Goal: Entertainment & Leisure: Consume media (video, audio)

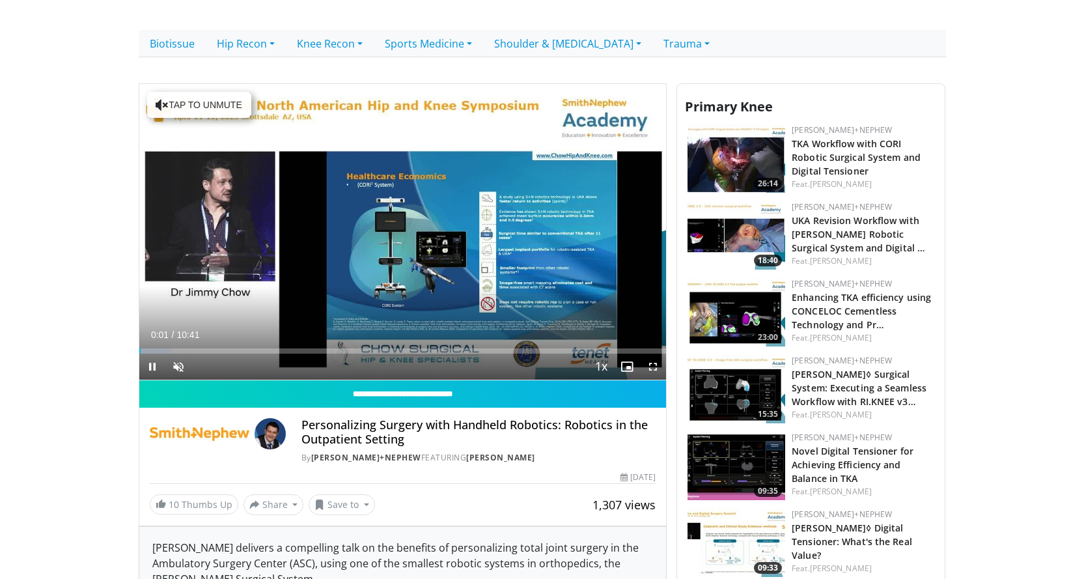
scroll to position [333, 0]
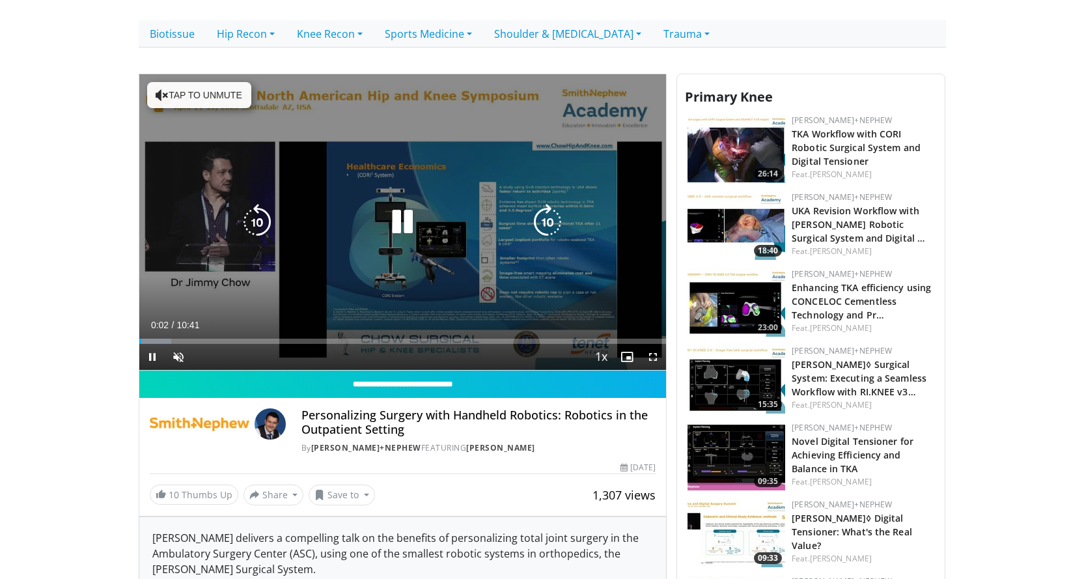
click at [231, 82] on button "Tap to unmute" at bounding box center [199, 95] width 104 height 26
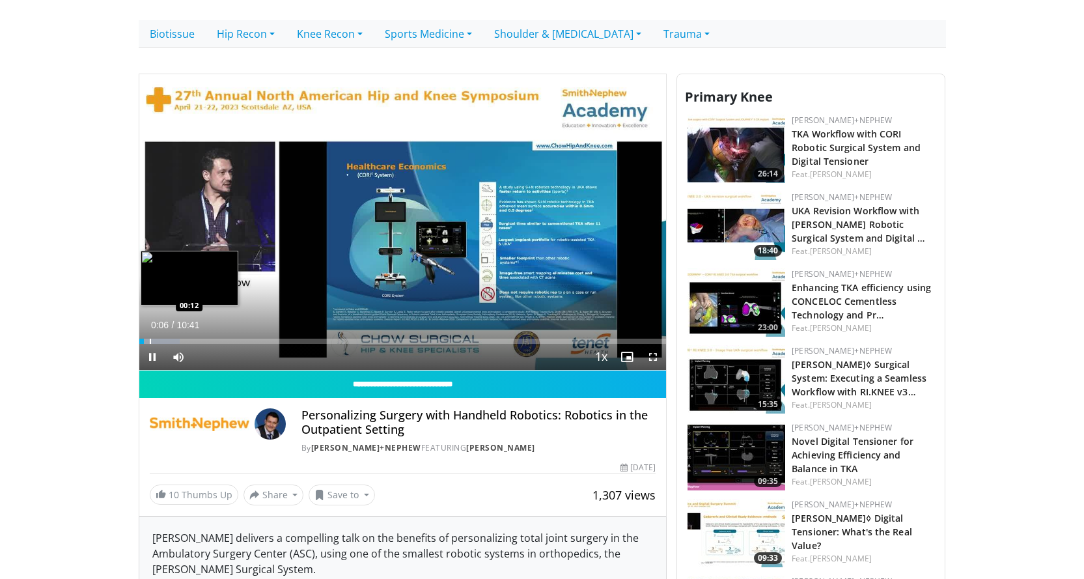
click at [150, 339] on div "Progress Bar" at bounding box center [150, 341] width 1 height 5
click at [158, 339] on div "Progress Bar" at bounding box center [158, 341] width 1 height 5
click at [650, 344] on span "Video Player" at bounding box center [653, 357] width 26 height 26
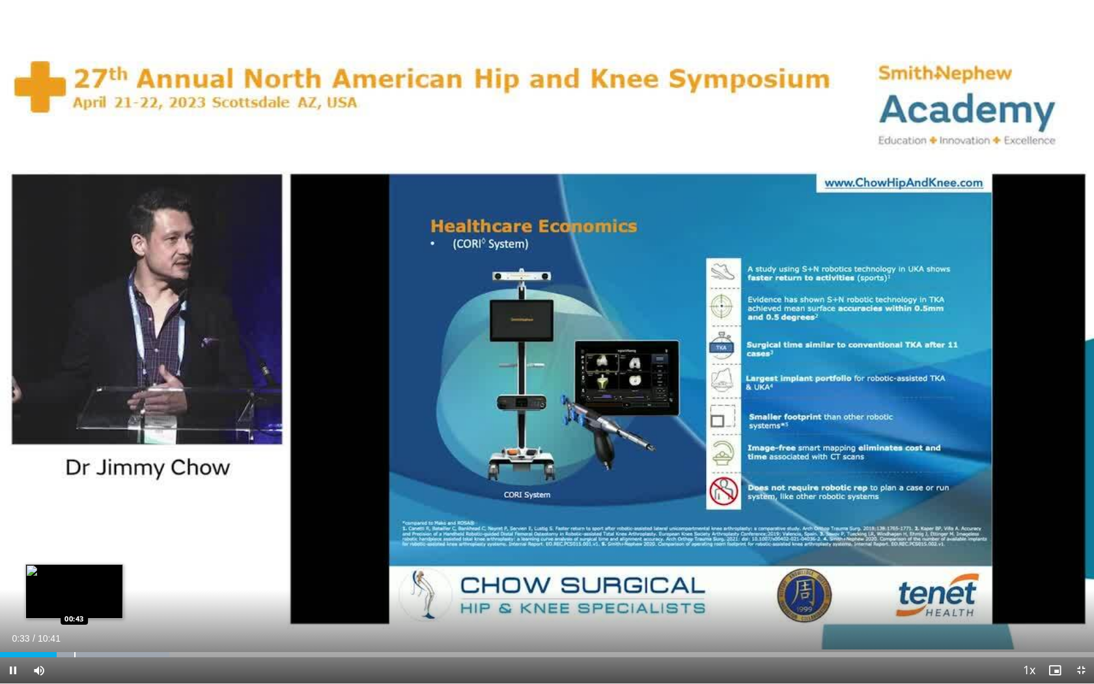
click at [74, 578] on div "Progress Bar" at bounding box center [74, 654] width 1 height 5
click at [101, 578] on div "Progress Bar" at bounding box center [120, 654] width 165 height 5
click at [111, 578] on div "10 seconds Tap to unmute" at bounding box center [547, 341] width 1094 height 683
click at [135, 578] on div "Progress Bar" at bounding box center [135, 654] width 1 height 5
click at [10, 578] on span "Video Player" at bounding box center [13, 670] width 26 height 26
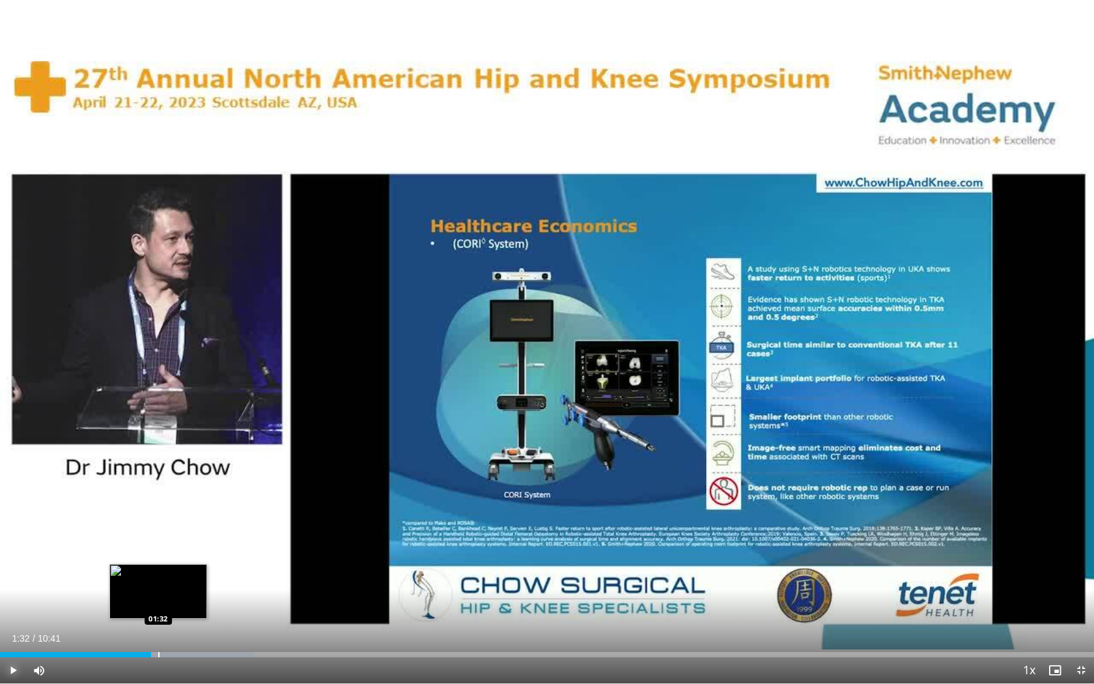
click at [158, 578] on div "Progress Bar" at bounding box center [158, 654] width 1 height 5
click at [174, 578] on div "Progress Bar" at bounding box center [174, 654] width 1 height 5
click at [188, 578] on div "Progress Bar" at bounding box center [188, 654] width 1 height 5
click at [210, 578] on div "Progress Bar" at bounding box center [209, 654] width 1 height 5
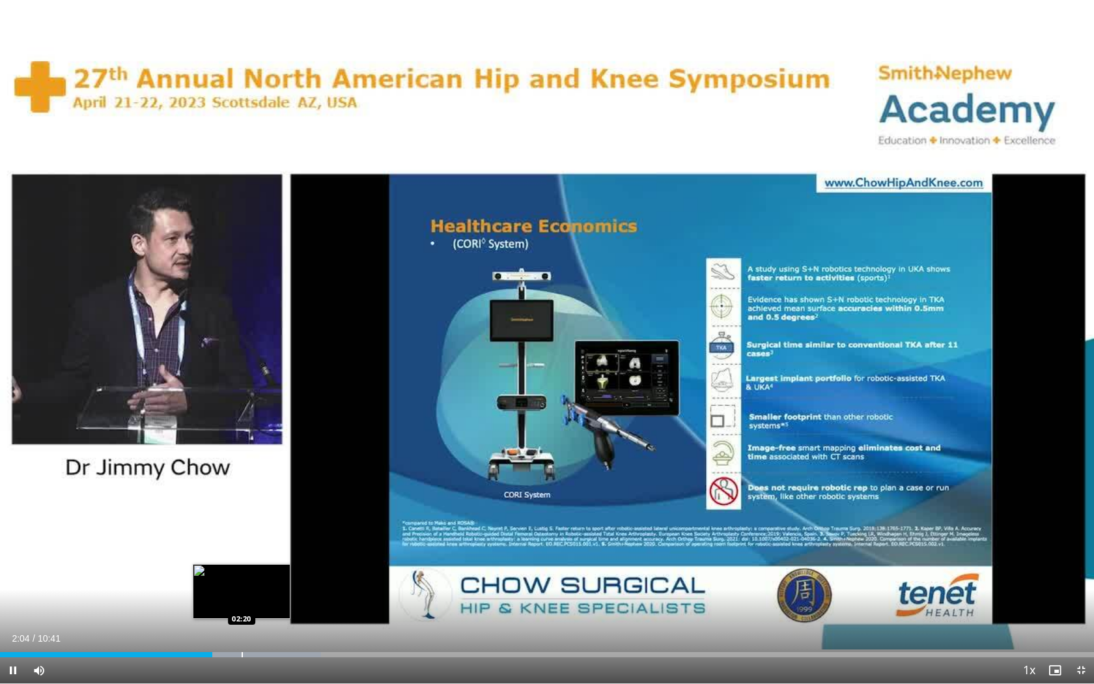
click at [242, 578] on div "10 seconds Tap to unmute" at bounding box center [547, 341] width 1094 height 683
click at [245, 578] on div "Progress Bar" at bounding box center [245, 654] width 1 height 5
click at [259, 578] on div "Progress Bar" at bounding box center [259, 654] width 1 height 5
click at [269, 578] on div "Progress Bar" at bounding box center [269, 654] width 1 height 5
click at [286, 578] on div "Progress Bar" at bounding box center [286, 654] width 1 height 5
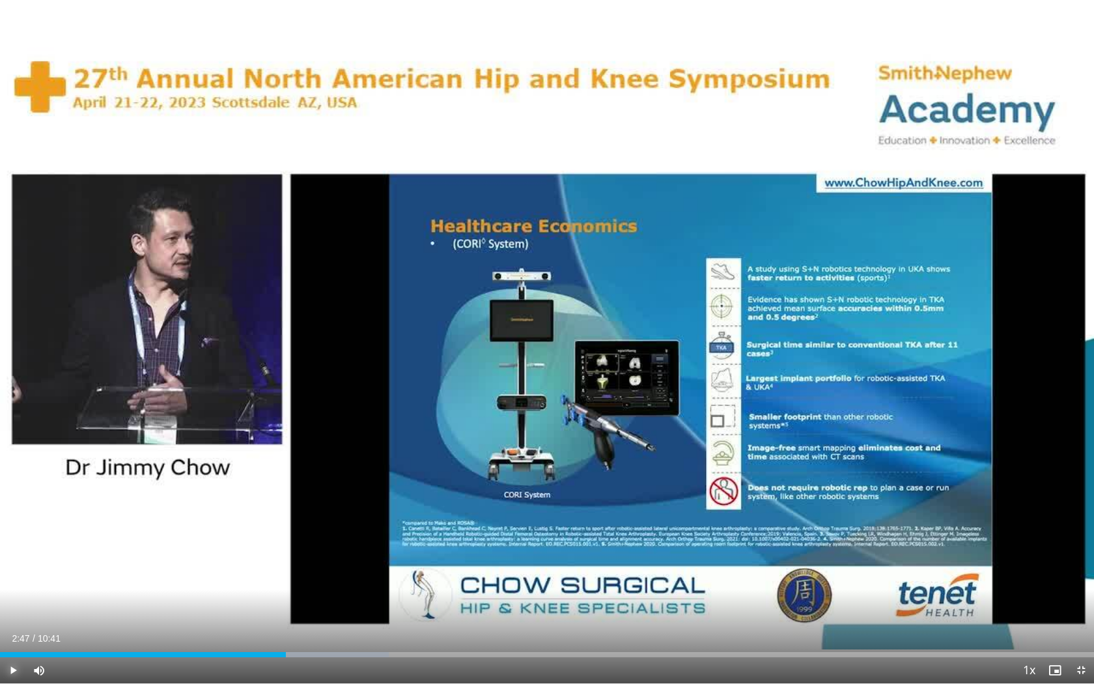
click at [11, 578] on span "Video Player" at bounding box center [13, 670] width 26 height 26
click at [10, 578] on span "Video Player" at bounding box center [13, 670] width 26 height 26
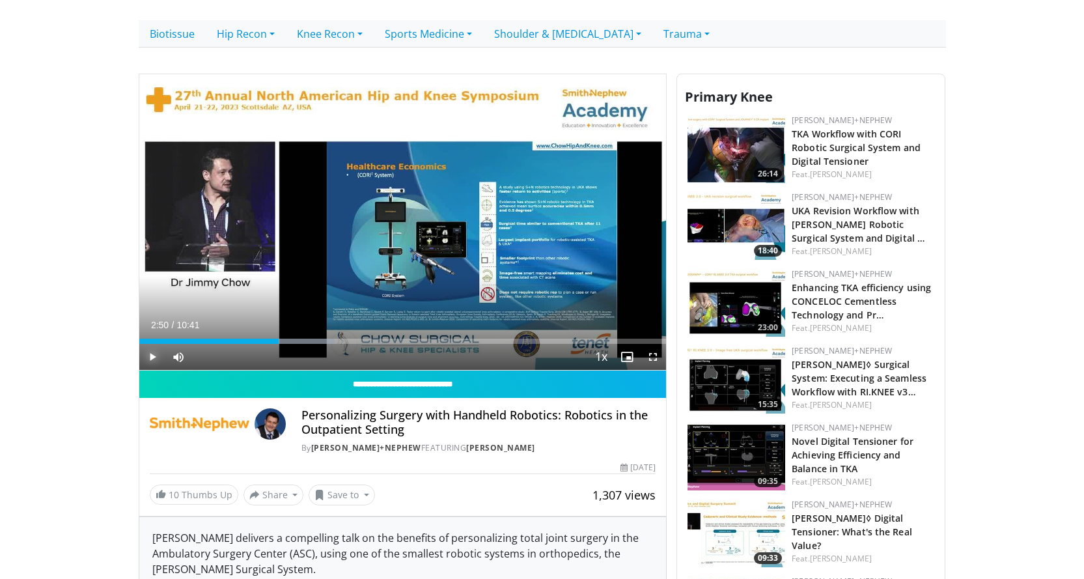
click at [154, 344] on span "Video Player" at bounding box center [152, 357] width 26 height 26
click at [301, 339] on div "Progress Bar" at bounding box center [295, 341] width 79 height 5
click at [320, 339] on div "Progress Bar" at bounding box center [320, 341] width 1 height 5
click at [347, 339] on div "Progress Bar" at bounding box center [336, 341] width 79 height 5
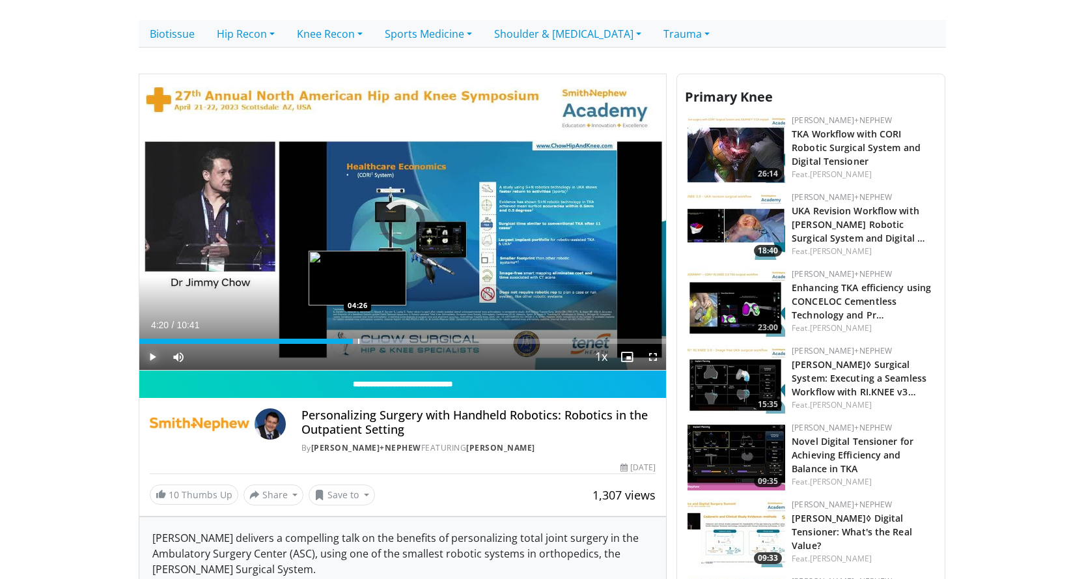
click at [358, 339] on div "Progress Bar" at bounding box center [358, 341] width 1 height 5
click at [372, 339] on div "Progress Bar" at bounding box center [372, 341] width 1 height 5
click at [384, 339] on div "Progress Bar" at bounding box center [384, 341] width 1 height 5
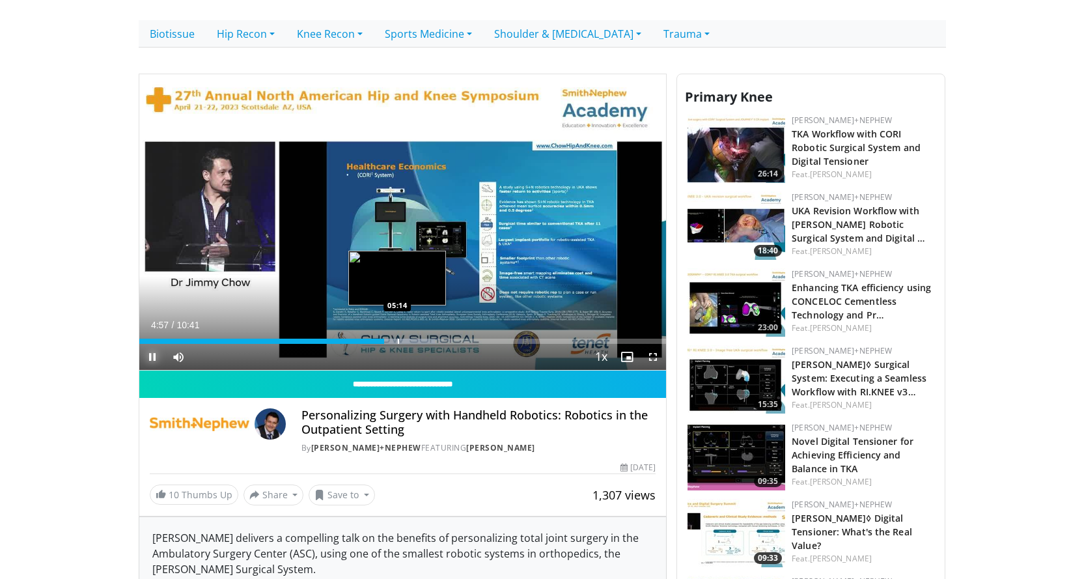
click at [398, 339] on div "Progress Bar" at bounding box center [398, 341] width 1 height 5
click at [415, 339] on div "Progress Bar" at bounding box center [415, 341] width 1 height 5
click at [433, 339] on div "Progress Bar" at bounding box center [429, 341] width 76 height 5
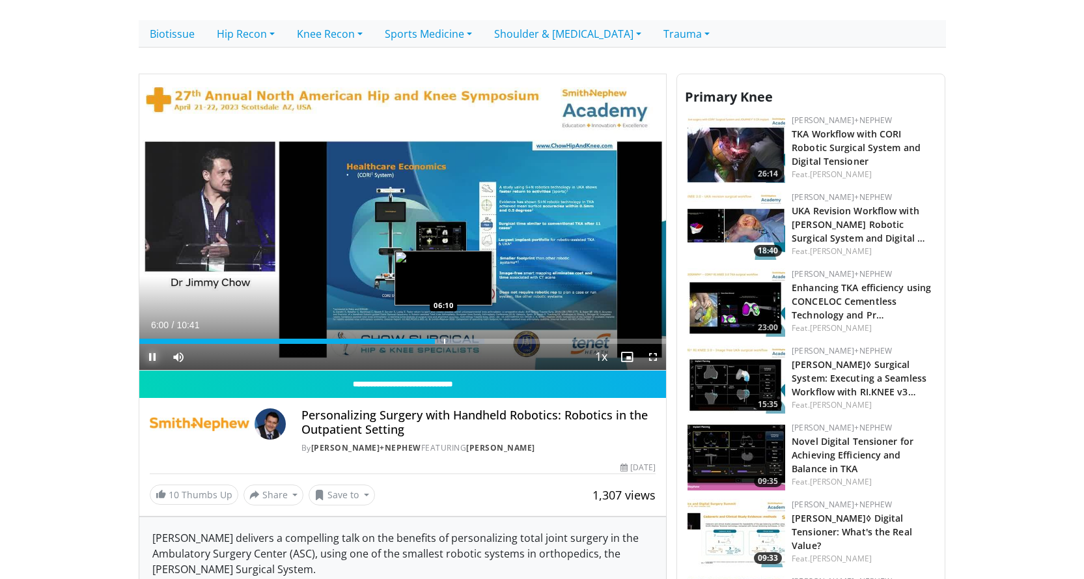
click at [444, 339] on div "Progress Bar" at bounding box center [444, 341] width 1 height 5
click at [455, 339] on div "Progress Bar" at bounding box center [455, 341] width 1 height 5
click at [468, 339] on div "Progress Bar" at bounding box center [468, 341] width 1 height 5
click at [474, 339] on div "Progress Bar" at bounding box center [474, 341] width 1 height 5
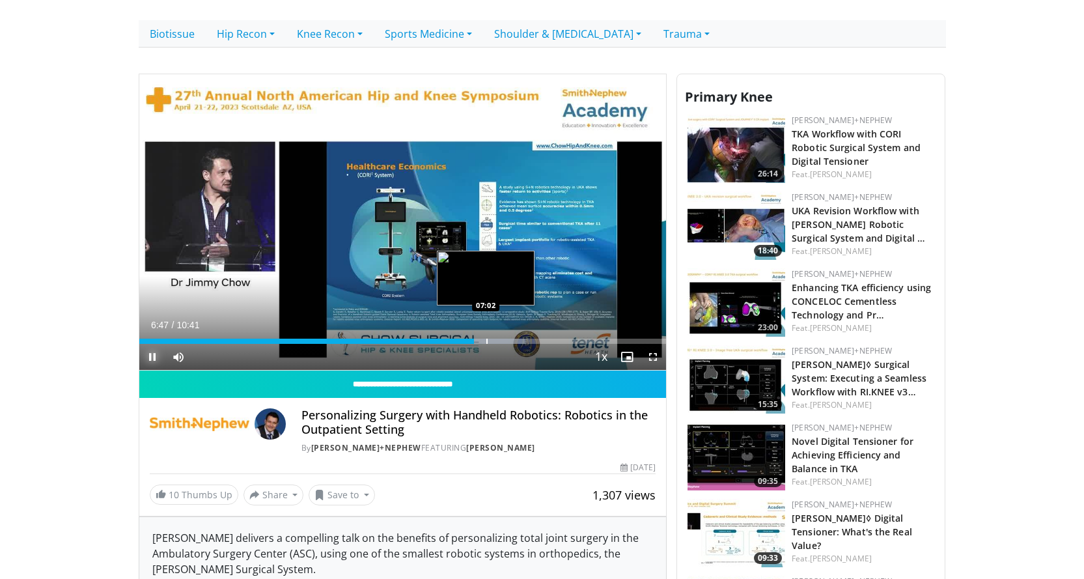
click at [486, 339] on div "Progress Bar" at bounding box center [486, 341] width 1 height 5
click at [494, 339] on div "Progress Bar" at bounding box center [494, 341] width 1 height 5
click at [503, 339] on div "Progress Bar" at bounding box center [503, 341] width 1 height 5
click at [514, 339] on div "Progress Bar" at bounding box center [514, 341] width 1 height 5
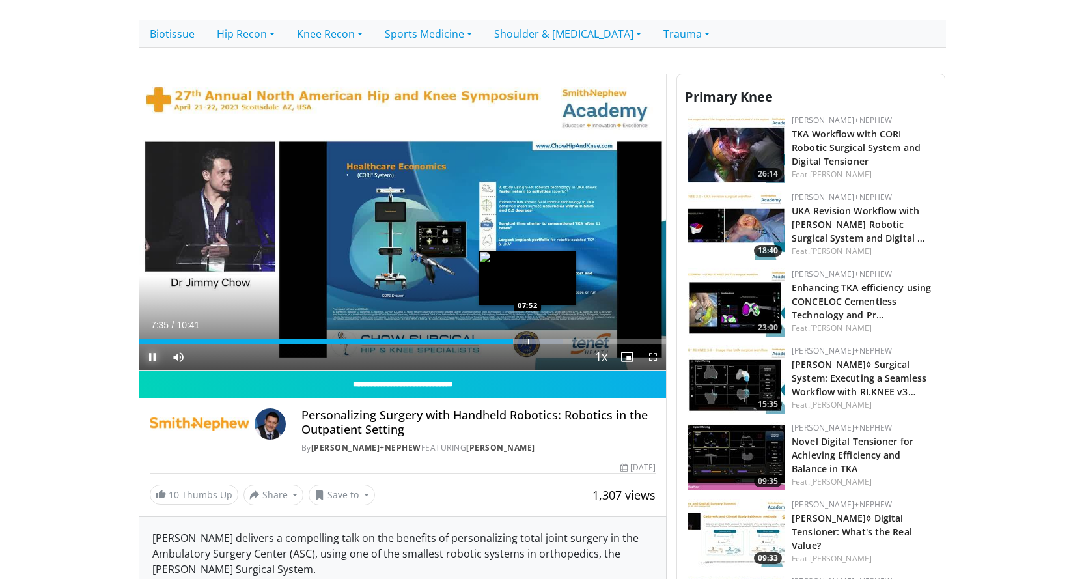
click at [528, 339] on div "Progress Bar" at bounding box center [528, 341] width 1 height 5
click at [537, 339] on div "Progress Bar" at bounding box center [537, 341] width 1 height 5
click at [542, 339] on div "Progress Bar" at bounding box center [542, 341] width 1 height 5
click at [552, 339] on div "Progress Bar" at bounding box center [552, 341] width 1 height 5
click at [561, 339] on div "Progress Bar" at bounding box center [561, 341] width 1 height 5
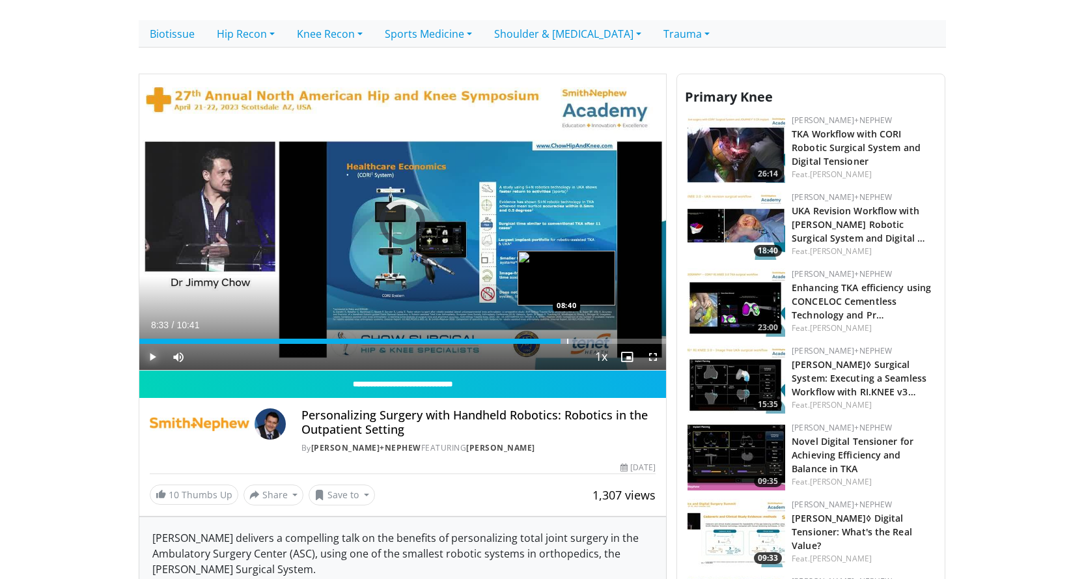
click at [567, 339] on div "Progress Bar" at bounding box center [567, 341] width 1 height 5
click at [573, 339] on div "Progress Bar" at bounding box center [573, 341] width 1 height 5
click at [582, 339] on div "Progress Bar" at bounding box center [582, 341] width 1 height 5
click at [593, 339] on div "Progress Bar" at bounding box center [593, 341] width 1 height 5
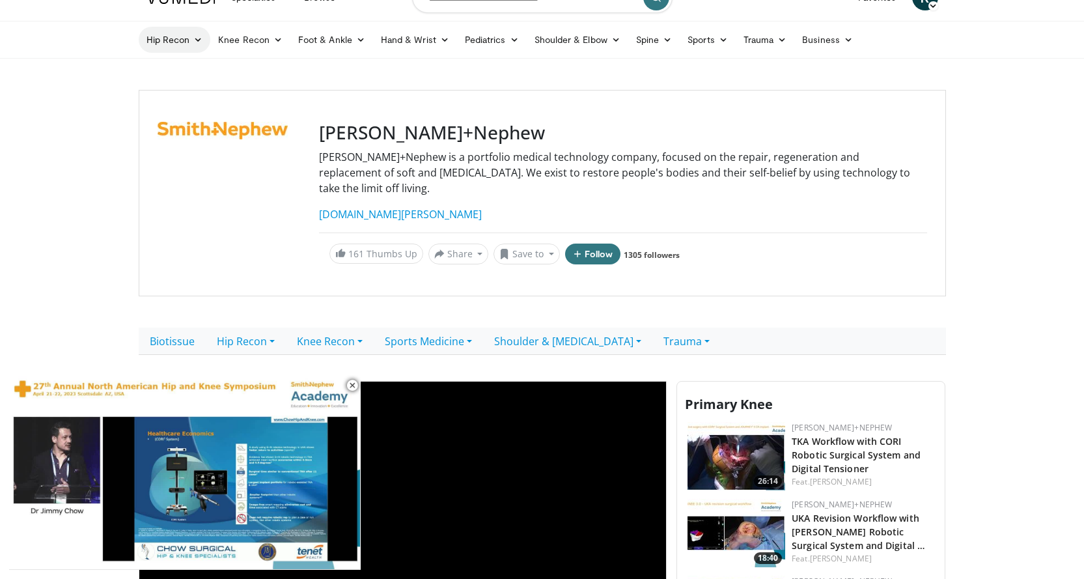
scroll to position [0, 0]
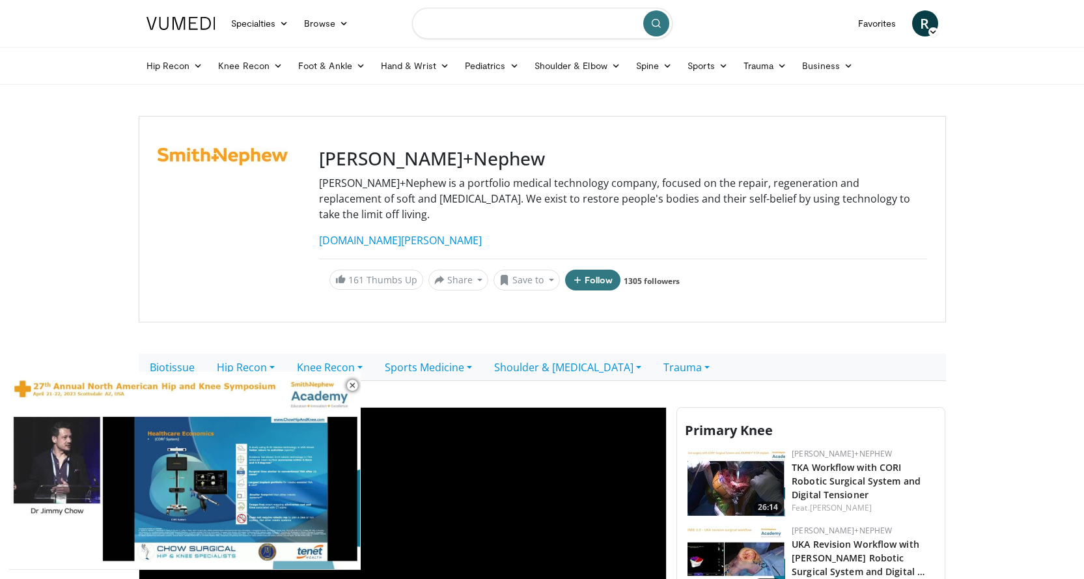
click at [471, 21] on input "Search topics, interventions" at bounding box center [542, 23] width 260 height 31
type input "**********"
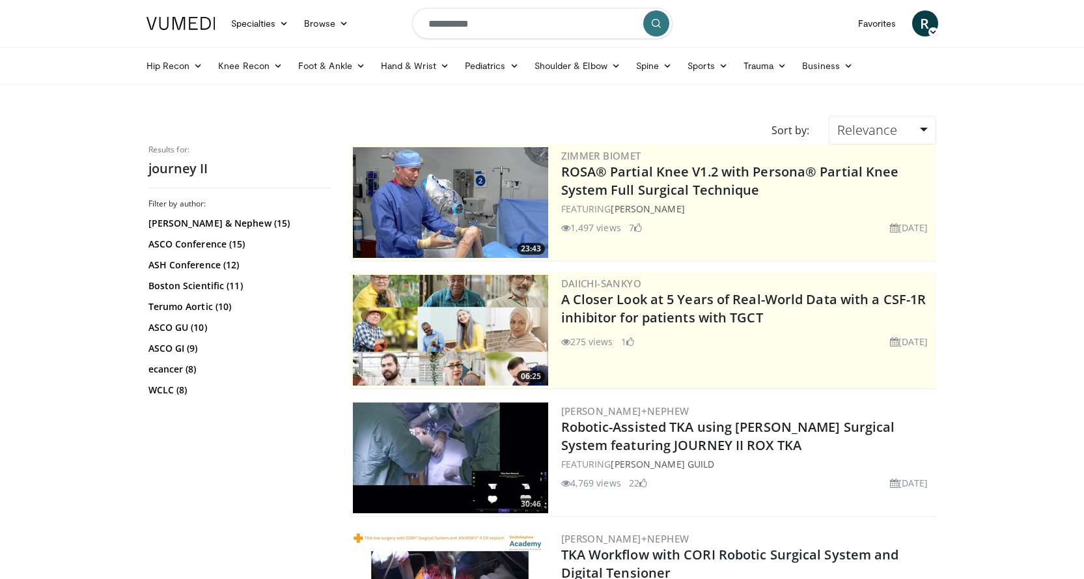
click at [527, 20] on input "**********" at bounding box center [542, 23] width 260 height 31
type input "**********"
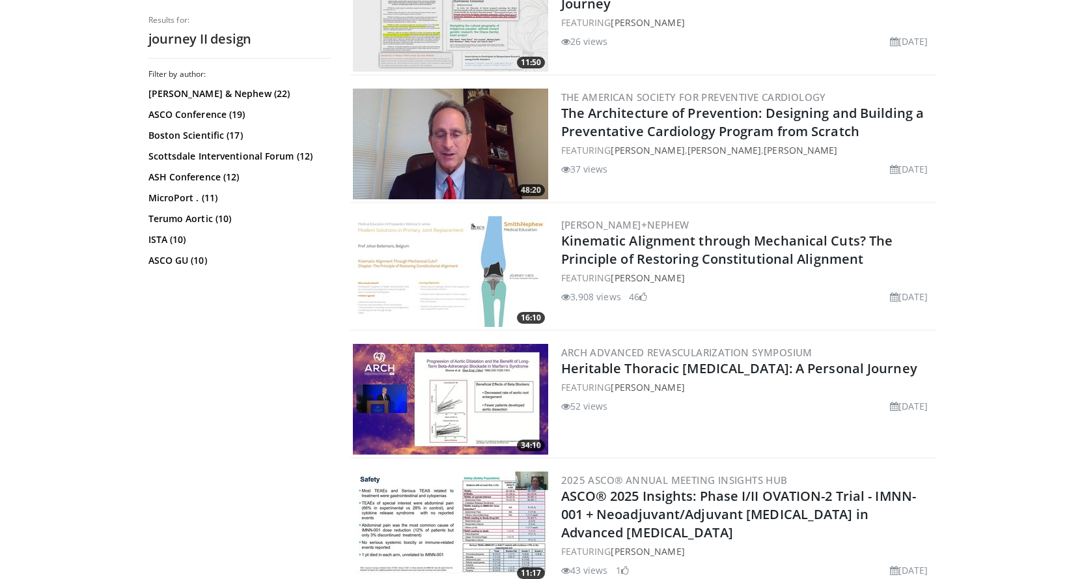
scroll to position [2357, 0]
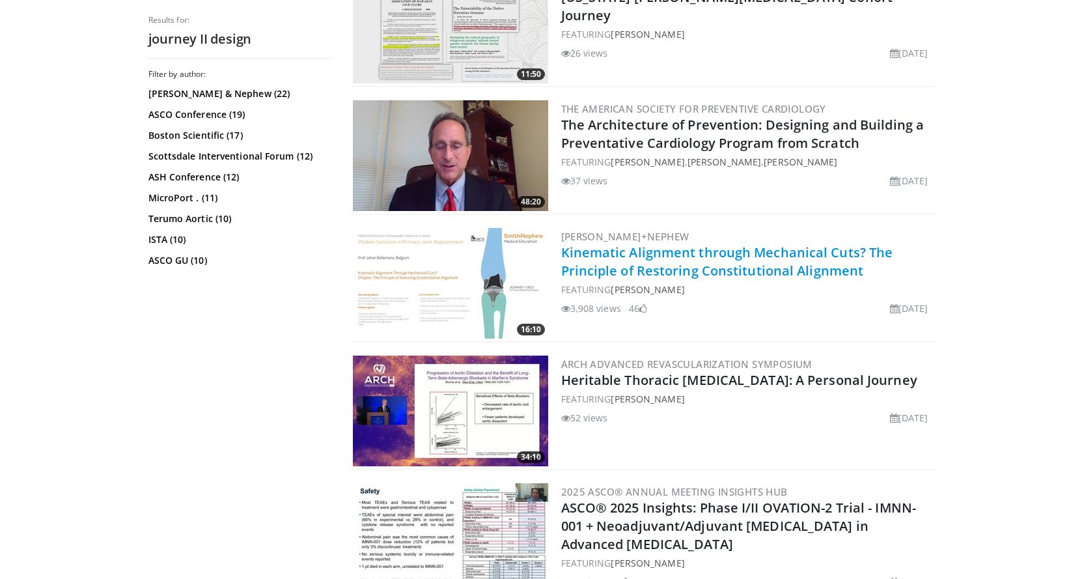
click at [712, 249] on link "Kinematic Alignment through Mechanical Cuts? The Principle of Restoring Constit…" at bounding box center [727, 262] width 332 height 36
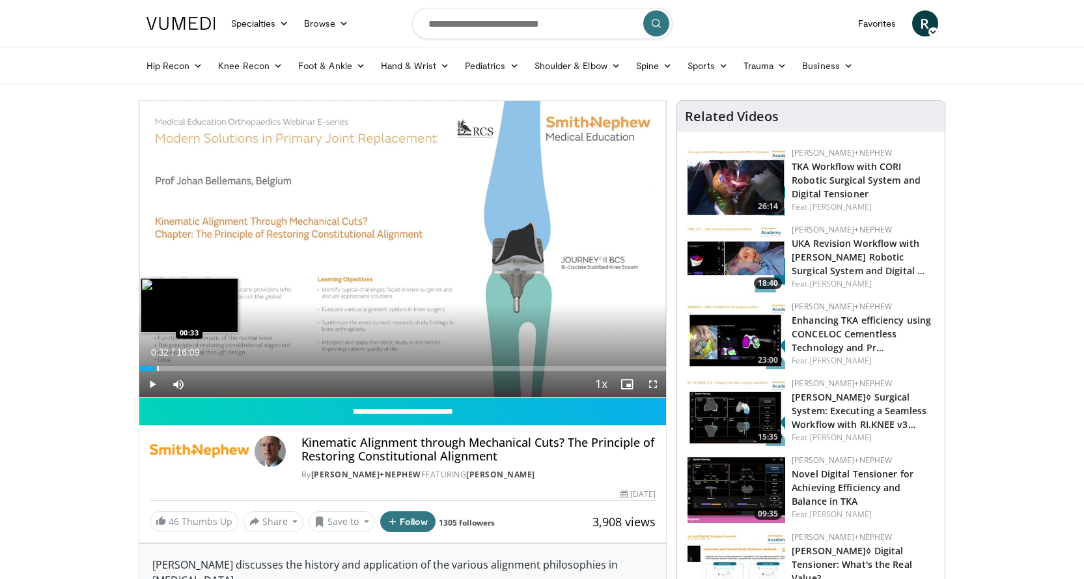
click at [158, 369] on div "Progress Bar" at bounding box center [158, 368] width 1 height 5
click at [168, 368] on div "Progress Bar" at bounding box center [168, 368] width 1 height 5
click at [184, 368] on div "Progress Bar" at bounding box center [184, 368] width 1 height 5
click at [189, 368] on div "Progress Bar" at bounding box center [189, 368] width 1 height 5
click at [195, 370] on div "Progress Bar" at bounding box center [195, 368] width 1 height 5
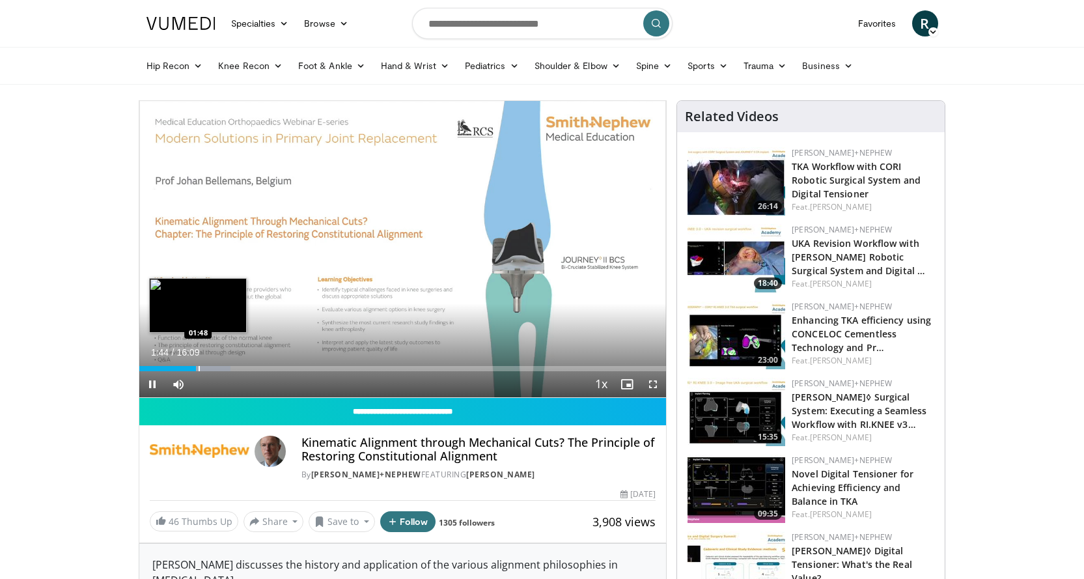
click at [199, 370] on div "Progress Bar" at bounding box center [199, 368] width 1 height 5
click at [203, 370] on div "Progress Bar" at bounding box center [203, 368] width 1 height 5
click at [210, 370] on div "Progress Bar" at bounding box center [210, 368] width 1 height 5
click at [214, 370] on div "Progress Bar" at bounding box center [214, 368] width 1 height 5
click at [220, 370] on div "Progress Bar" at bounding box center [220, 368] width 1 height 5
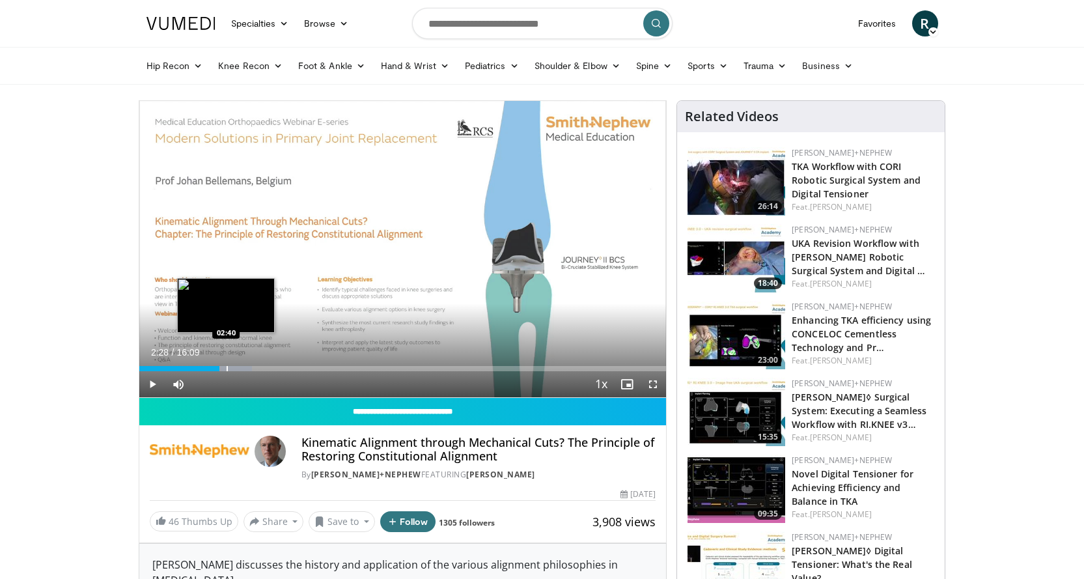
click at [227, 370] on div "Progress Bar" at bounding box center [227, 368] width 1 height 5
click at [232, 370] on div "Progress Bar" at bounding box center [232, 368] width 1 height 5
click at [241, 370] on div "Progress Bar" at bounding box center [240, 368] width 1 height 5
click at [249, 370] on div "Progress Bar" at bounding box center [249, 368] width 1 height 5
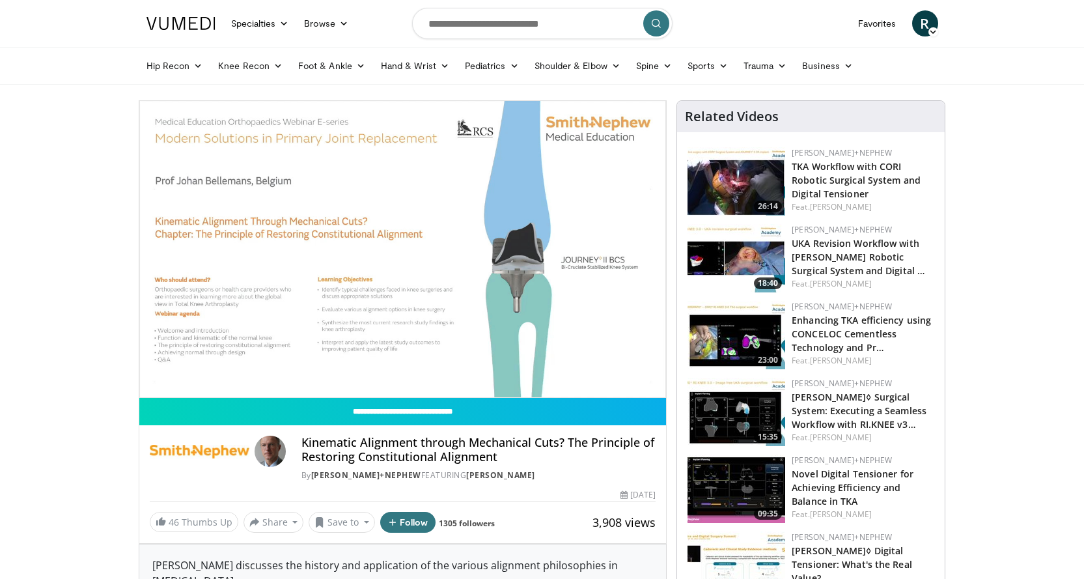
drag, startPoint x: 303, startPoint y: 440, endPoint x: 525, endPoint y: 475, distance: 224.7
click at [525, 475] on div "Kinematic Alignment through Mechanical Cuts? The Principle of Restoring Constit…" at bounding box center [478, 458] width 354 height 45
copy div "Kinematic Alignment through Mechanical Cuts? The Principle of Restoring Constit…"
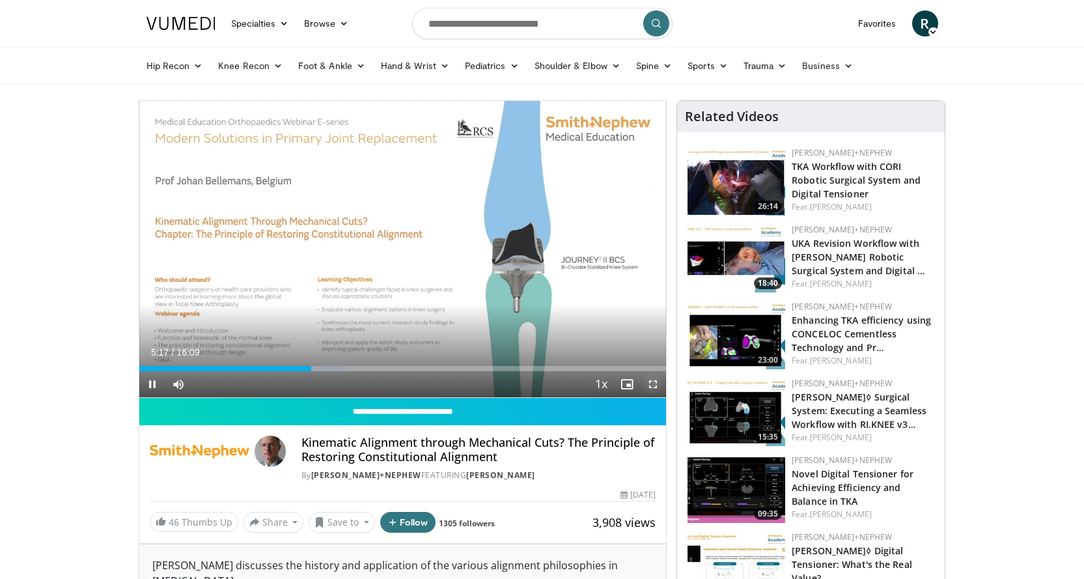
click at [654, 384] on span "Video Player" at bounding box center [653, 384] width 26 height 26
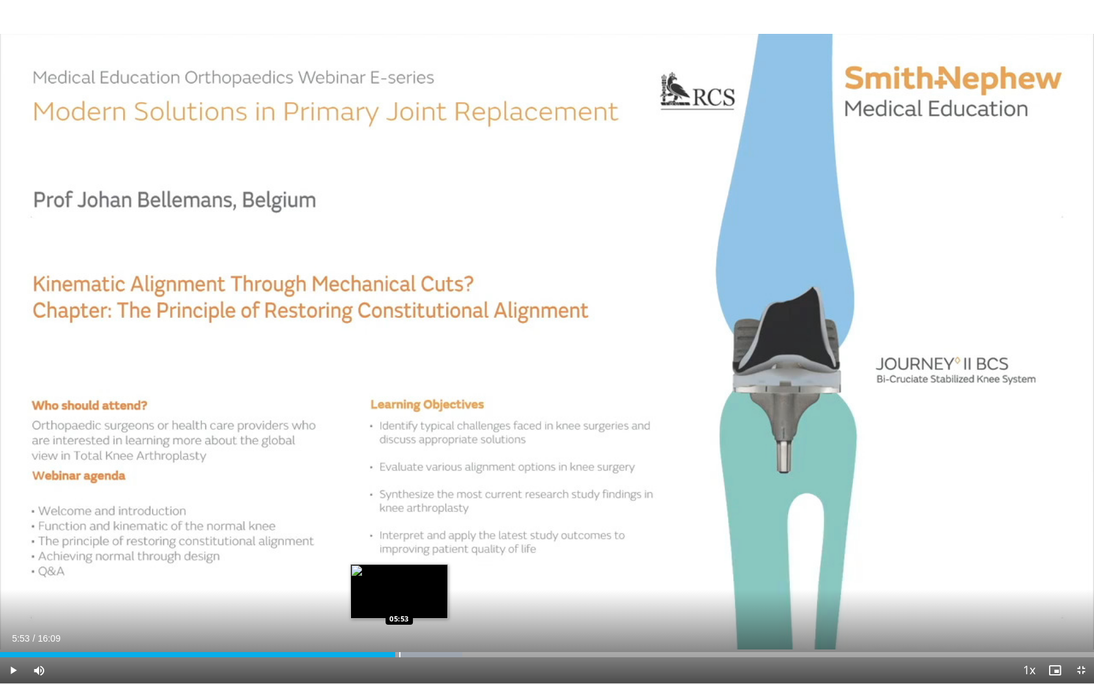
click at [399, 578] on div "Loaded : 42.28% 05:53 05:53" at bounding box center [547, 654] width 1094 height 5
click at [406, 578] on div "Progress Bar" at bounding box center [405, 654] width 1 height 5
click at [414, 578] on div "Progress Bar" at bounding box center [413, 654] width 1 height 5
click at [421, 578] on div "Current Time 6:11 / Duration 16:09 Pause Skip Backward Skip Forward Mute Loaded…" at bounding box center [547, 670] width 1094 height 26
click at [423, 578] on div "Progress Bar" at bounding box center [423, 654] width 1 height 5
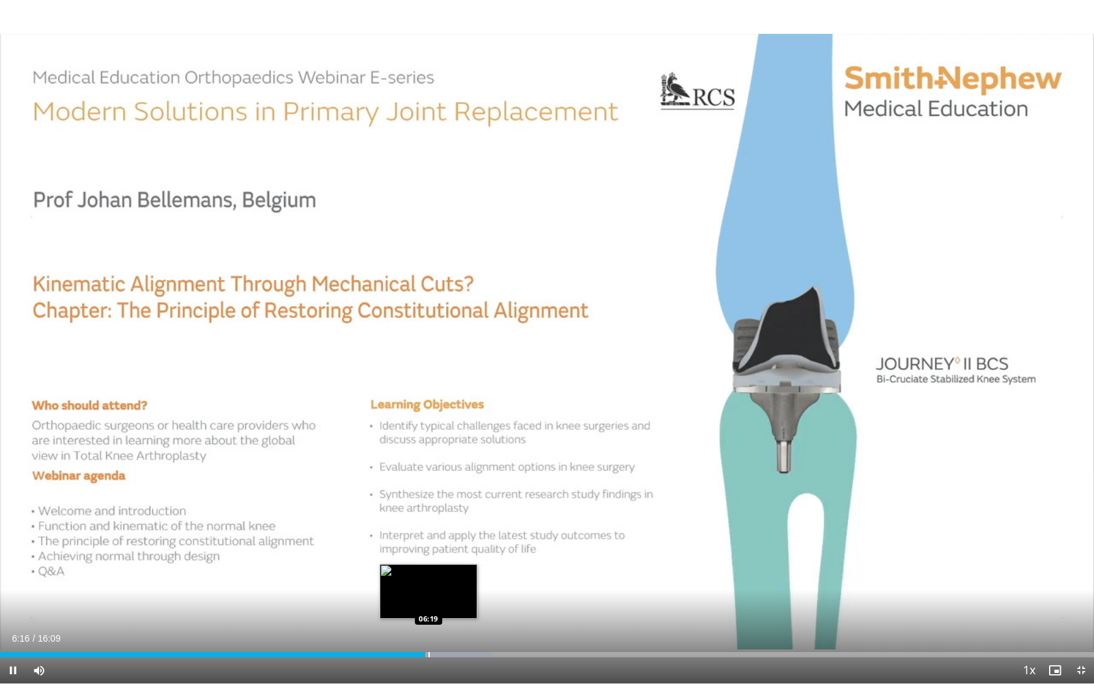
click at [429, 578] on div "10 seconds Tap to unmute" at bounding box center [547, 341] width 1094 height 683
click at [432, 578] on div "Progress Bar" at bounding box center [432, 654] width 1 height 5
click at [437, 578] on div "Progress Bar" at bounding box center [437, 654] width 1 height 5
click at [12, 578] on span "Video Player" at bounding box center [13, 670] width 26 height 26
click at [454, 578] on div "Loaded : 46.40% 06:42 06:42" at bounding box center [547, 651] width 1094 height 12
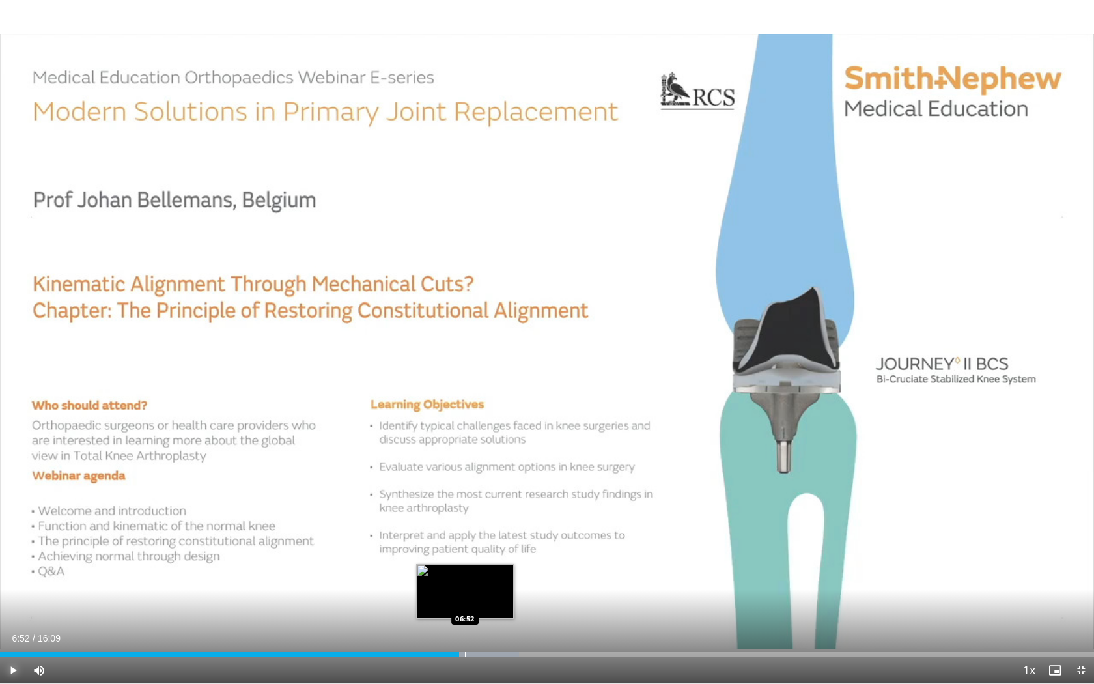
click at [465, 578] on div "Progress Bar" at bounding box center [465, 654] width 1 height 5
click at [479, 578] on div "Progress Bar" at bounding box center [479, 654] width 1 height 5
click at [487, 578] on div "Progress Bar" at bounding box center [486, 654] width 1 height 5
click at [498, 578] on div "Progress Bar" at bounding box center [498, 654] width 1 height 5
click at [511, 578] on div "Progress Bar" at bounding box center [511, 654] width 1 height 5
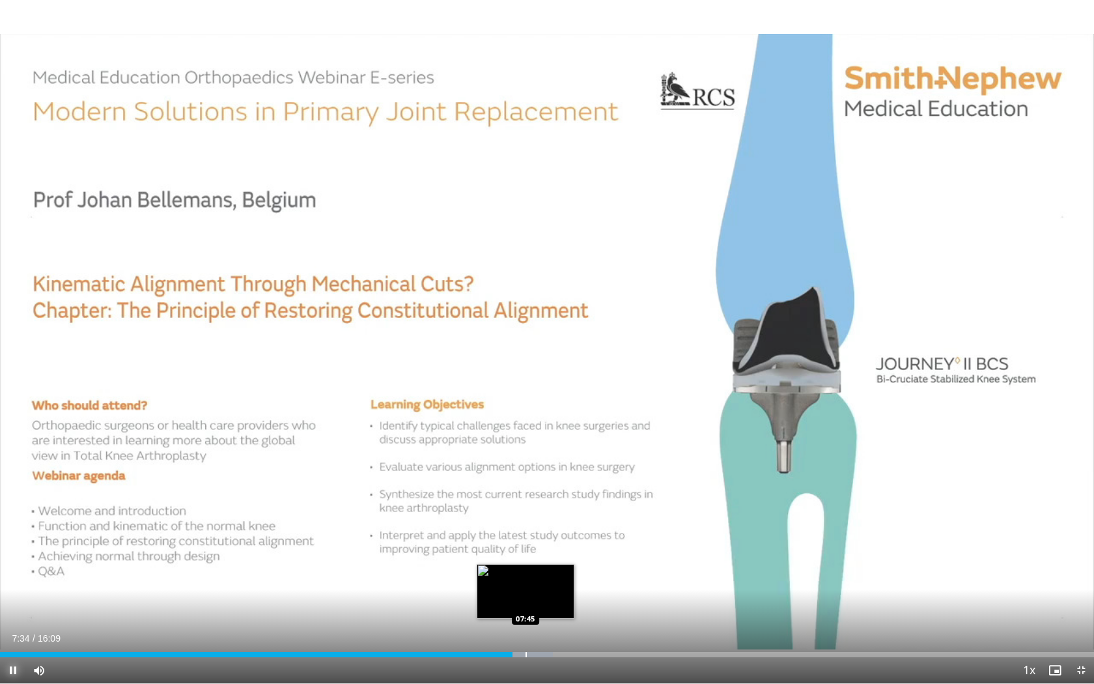
click at [525, 578] on div "Progress Bar" at bounding box center [525, 654] width 1 height 5
click at [548, 578] on div "Progress Bar" at bounding box center [548, 654] width 1 height 5
click at [566, 578] on div "Progress Bar" at bounding box center [566, 654] width 1 height 5
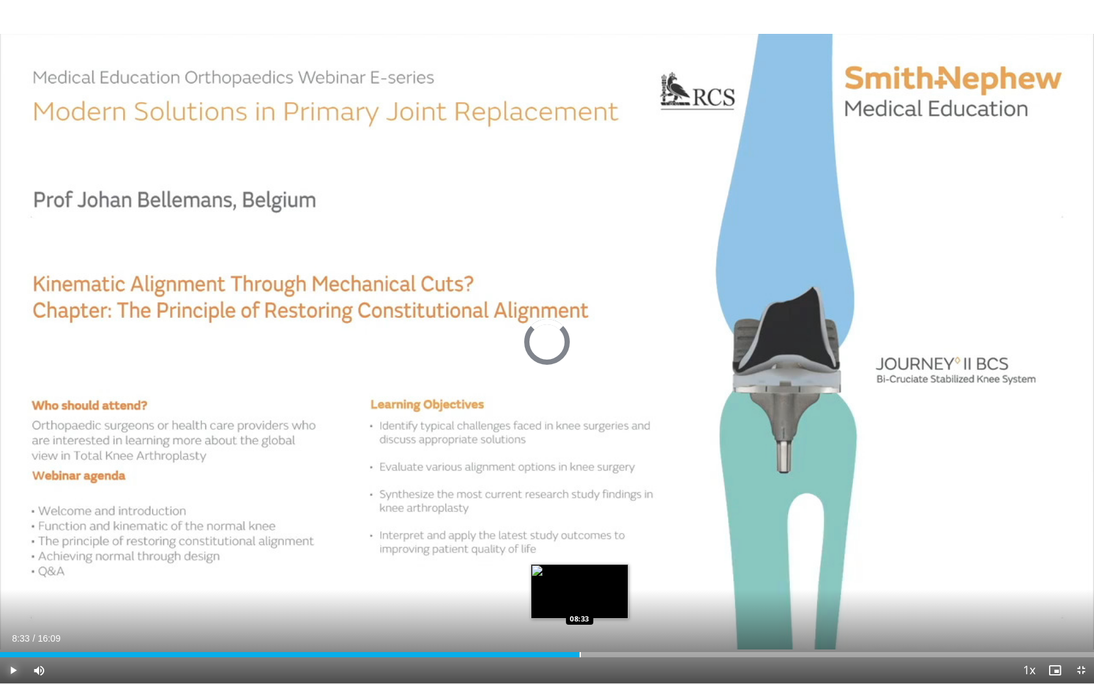
click at [580, 578] on div "Progress Bar" at bounding box center [580, 654] width 1 height 5
click at [601, 578] on div "Progress Bar" at bounding box center [601, 654] width 1 height 5
click at [614, 578] on div "Progress Bar" at bounding box center [614, 654] width 1 height 5
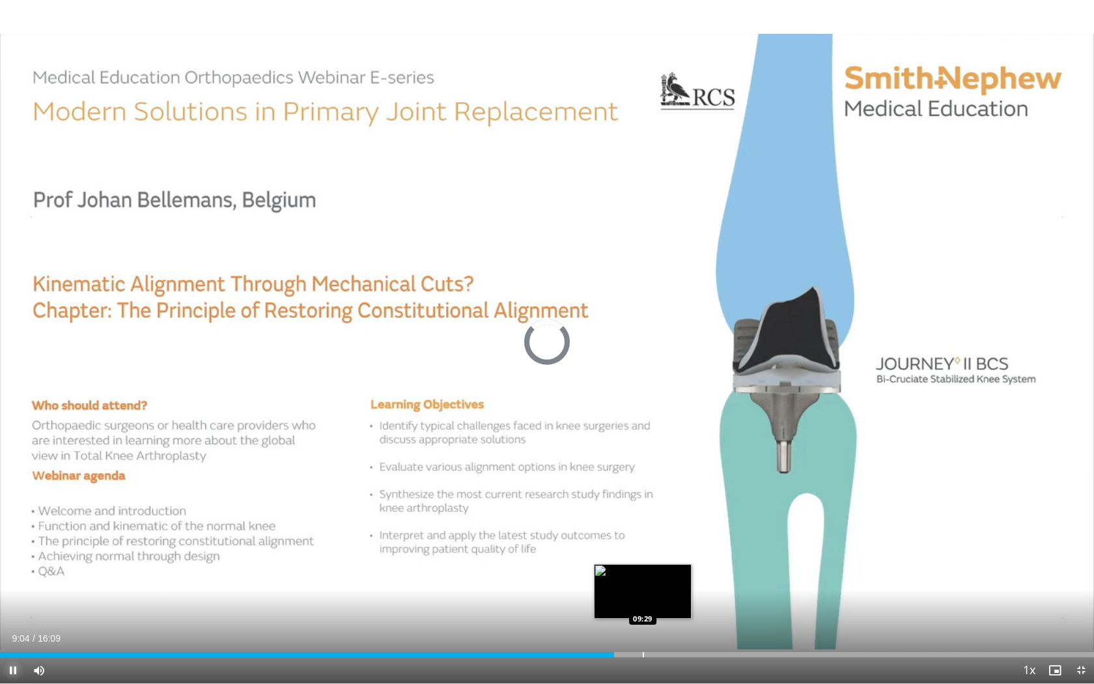
click at [642, 578] on div "Loaded : 0.00% 09:04 09:29" at bounding box center [547, 654] width 1094 height 5
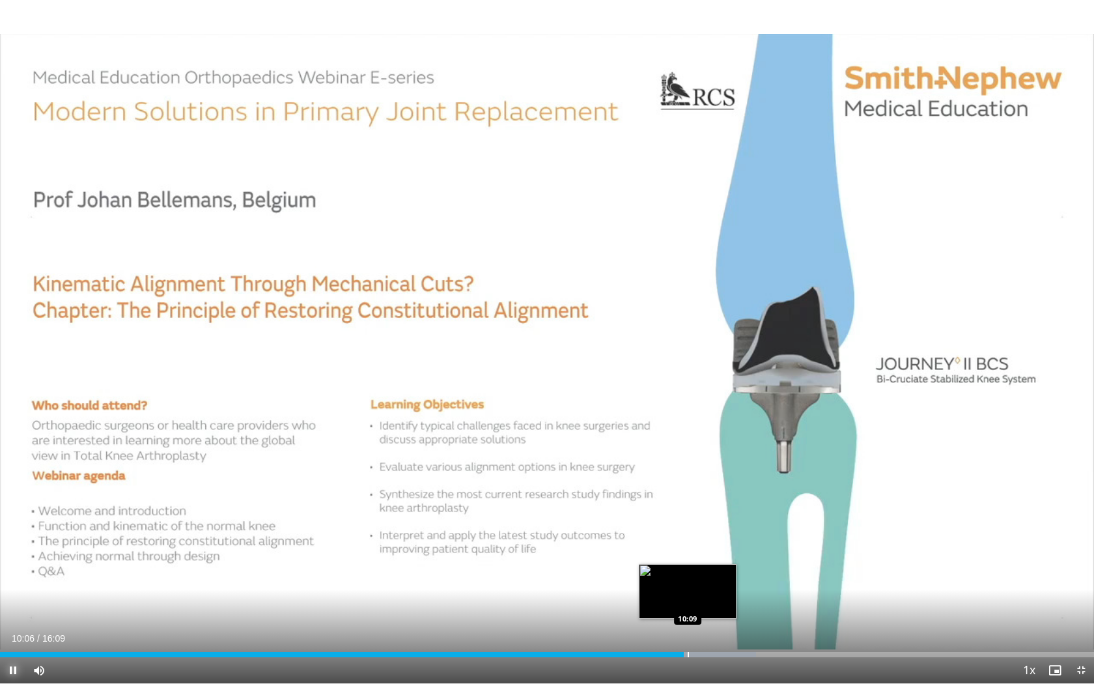
click at [688, 578] on div "Progress Bar" at bounding box center [688, 654] width 1 height 5
click at [701, 578] on div "Progress Bar" at bounding box center [701, 654] width 1 height 5
click at [718, 578] on div "Progress Bar" at bounding box center [718, 654] width 1 height 5
click at [730, 578] on div "Progress Bar" at bounding box center [730, 654] width 1 height 5
click at [743, 578] on div "Progress Bar" at bounding box center [742, 654] width 1 height 5
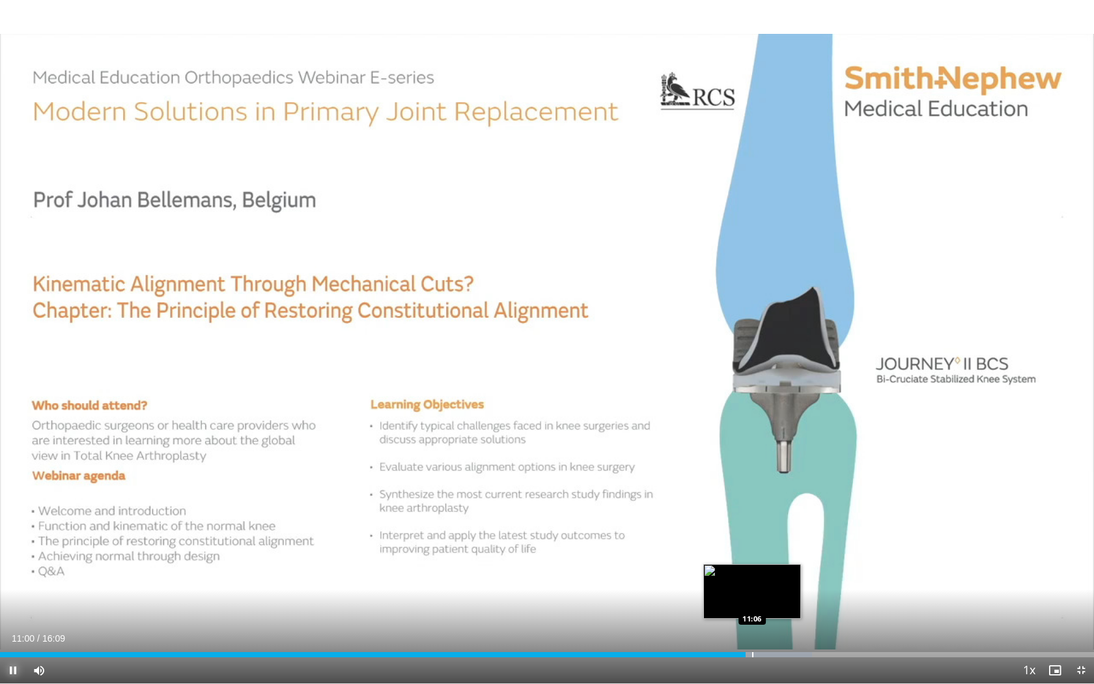
click at [752, 578] on div "Progress Bar" at bounding box center [752, 654] width 1 height 5
click at [761, 578] on div "Progress Bar" at bounding box center [761, 654] width 1 height 5
click at [770, 578] on div "Progress Bar" at bounding box center [770, 654] width 1 height 5
click at [779, 578] on div "Progress Bar" at bounding box center [779, 654] width 1 height 5
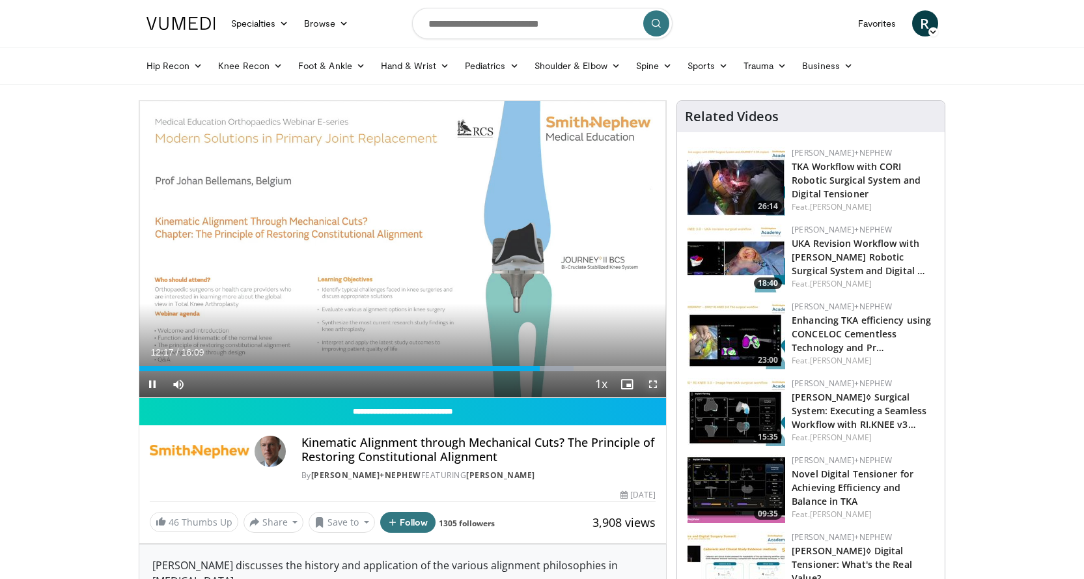
click at [653, 386] on span "Video Player" at bounding box center [653, 384] width 26 height 26
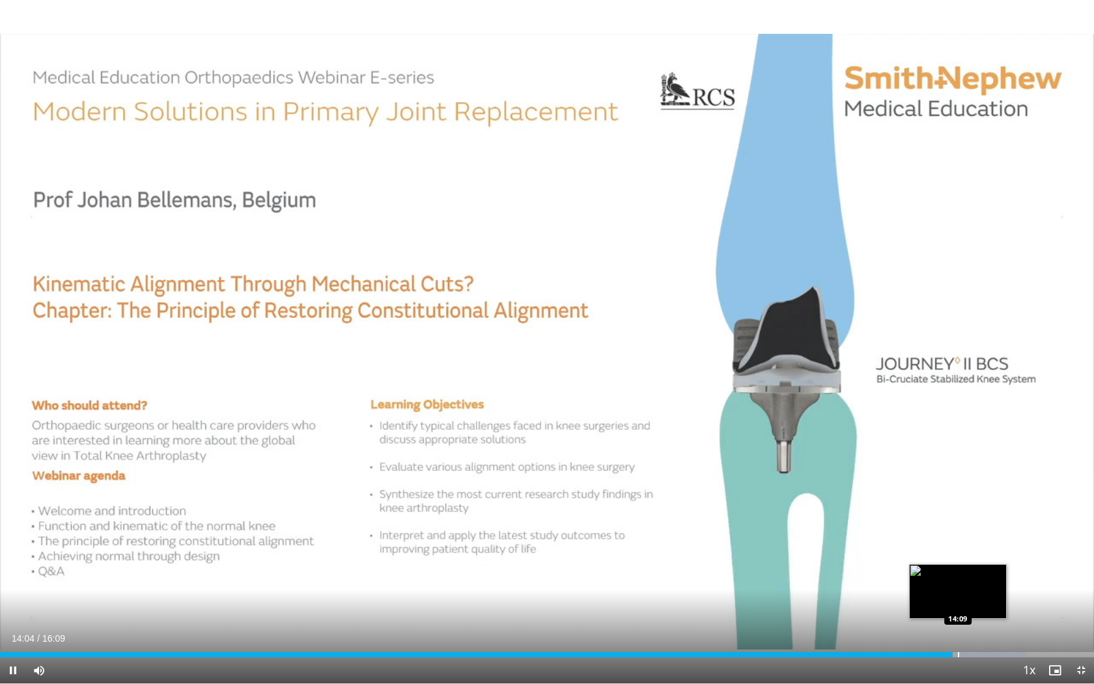
click at [958, 578] on div "Progress Bar" at bounding box center [958, 654] width 1 height 5
click at [967, 578] on div "Progress Bar" at bounding box center [967, 654] width 1 height 5
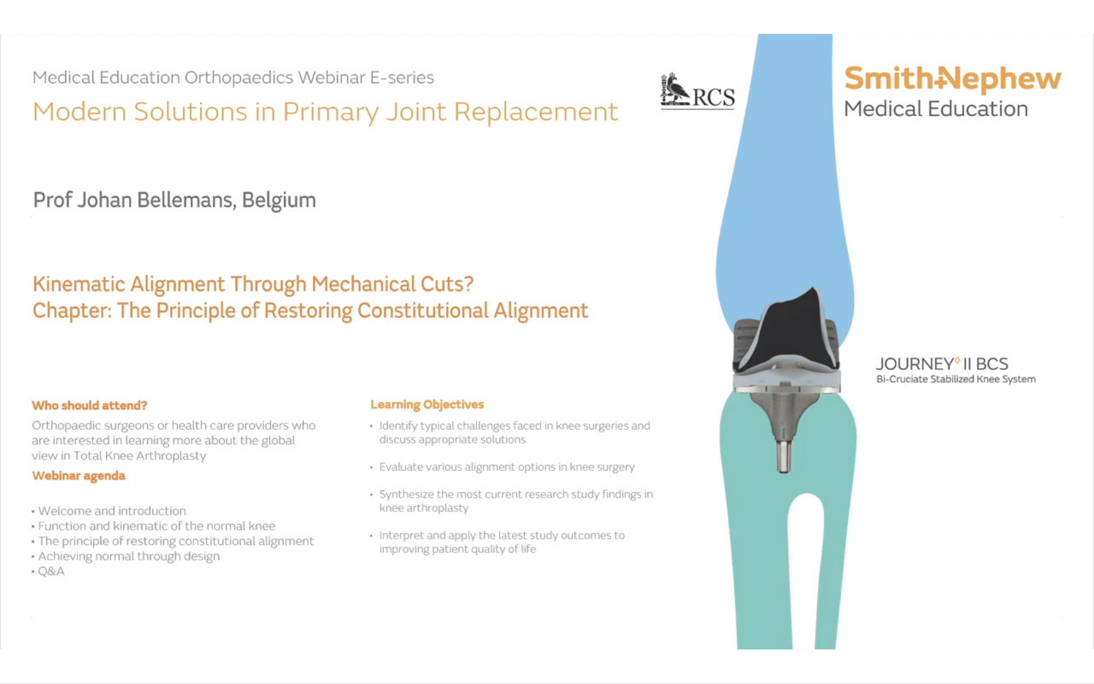
click at [971, 578] on div "10 seconds Tap to unmute" at bounding box center [547, 341] width 1094 height 683
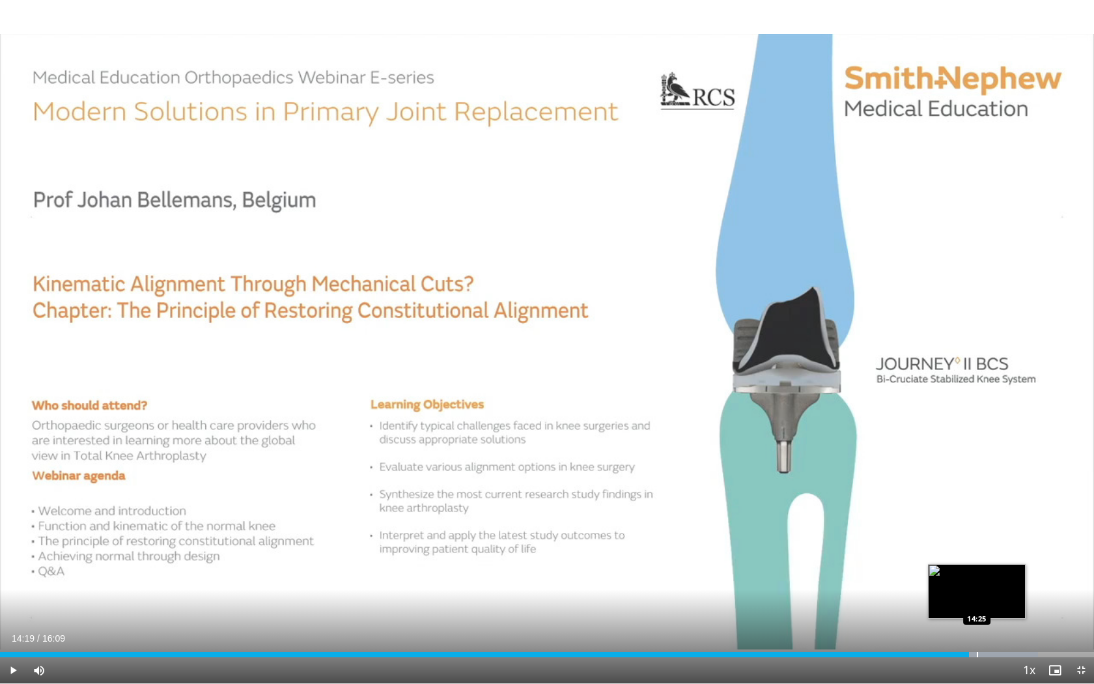
click at [977, 578] on div "Progress Bar" at bounding box center [977, 654] width 1 height 5
click at [13, 578] on span "Video Player" at bounding box center [13, 670] width 26 height 26
click at [994, 578] on div "Progress Bar" at bounding box center [993, 654] width 1 height 5
click at [1003, 578] on div "Progress Bar" at bounding box center [1003, 654] width 1 height 5
click at [1017, 578] on div "Progress Bar" at bounding box center [1028, 654] width 110 height 5
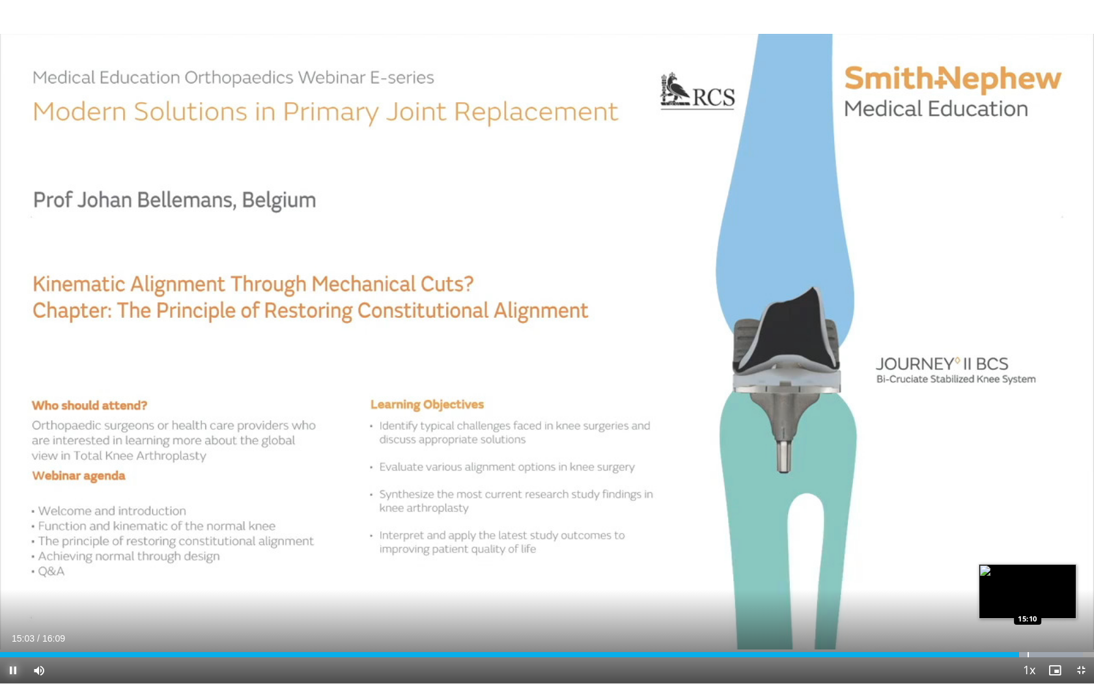
click at [1027, 578] on div "Progress Bar" at bounding box center [1027, 654] width 1 height 5
click at [1060, 578] on div "Progress Bar" at bounding box center [1060, 654] width 1 height 5
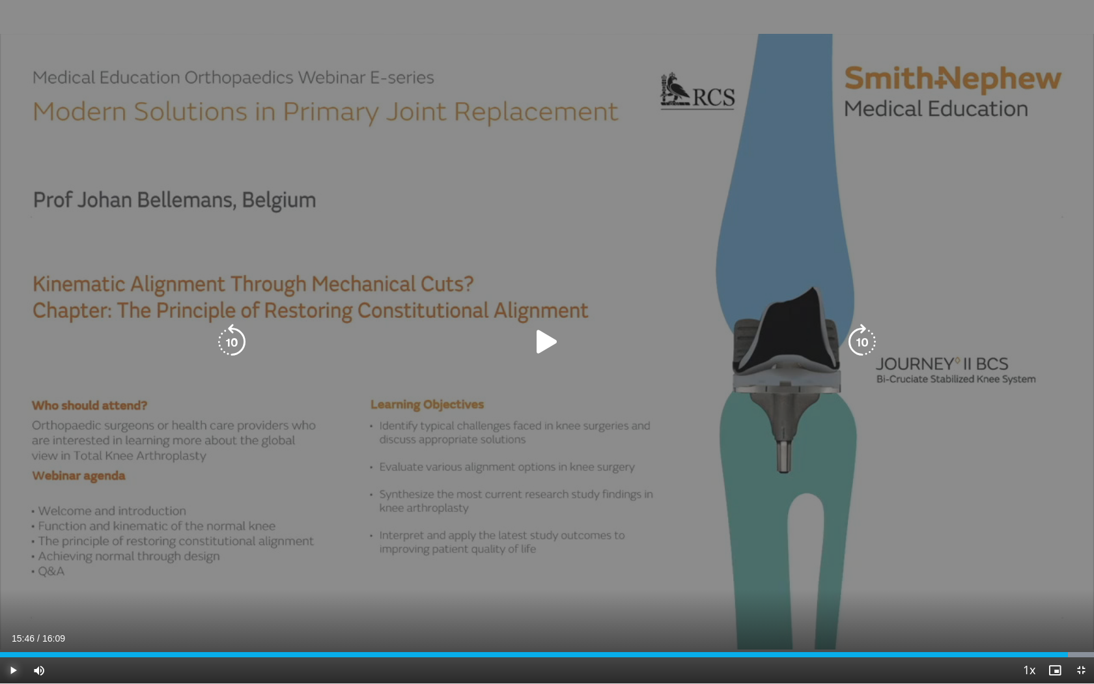
click at [1068, 578] on div "Loaded : 100.00% 15:46 15:43" at bounding box center [547, 654] width 1094 height 5
click at [544, 339] on icon "Video Player" at bounding box center [547, 342] width 36 height 36
